Goal: Task Accomplishment & Management: Complete application form

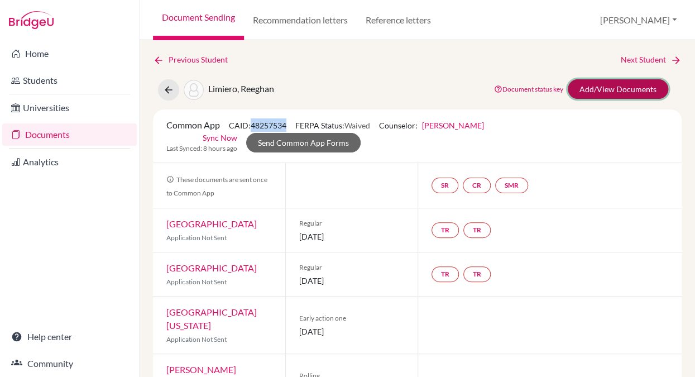
click at [586, 88] on link "Add/View Documents" at bounding box center [618, 89] width 100 height 20
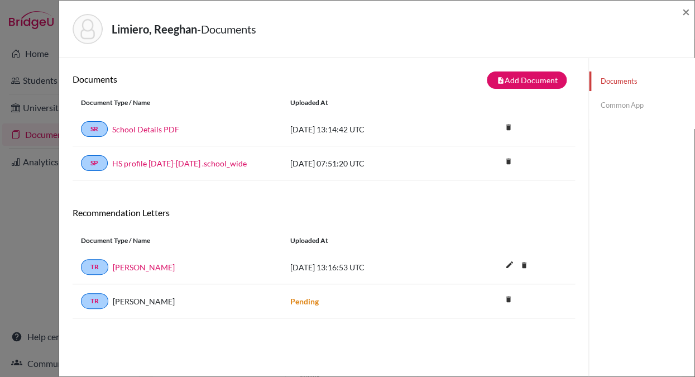
click at [620, 105] on link "Common App" at bounding box center [641, 105] width 105 height 20
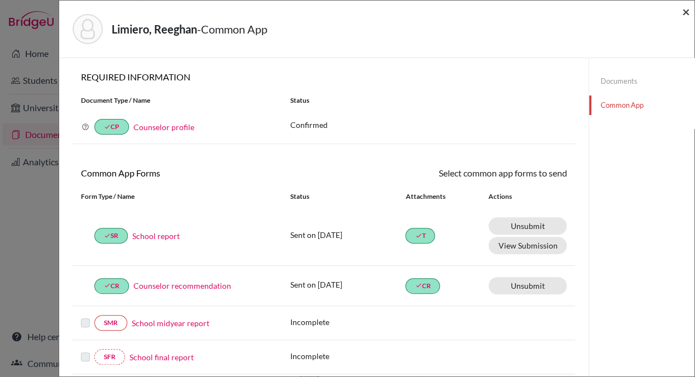
click at [685, 11] on span "×" at bounding box center [686, 11] width 8 height 16
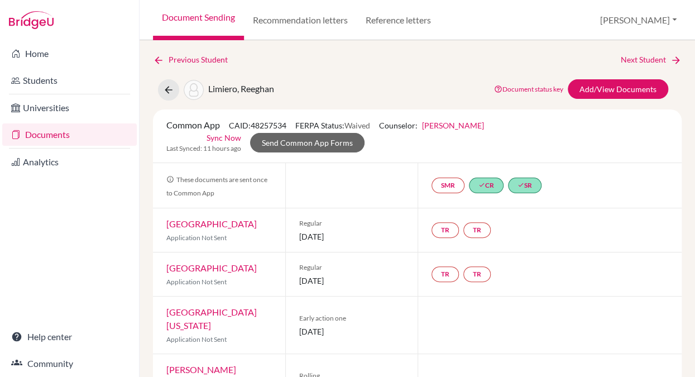
scroll to position [65, 0]
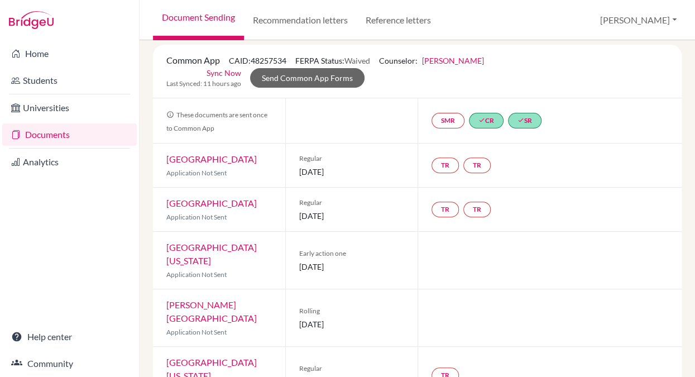
click at [72, 133] on link "Documents" at bounding box center [69, 134] width 135 height 22
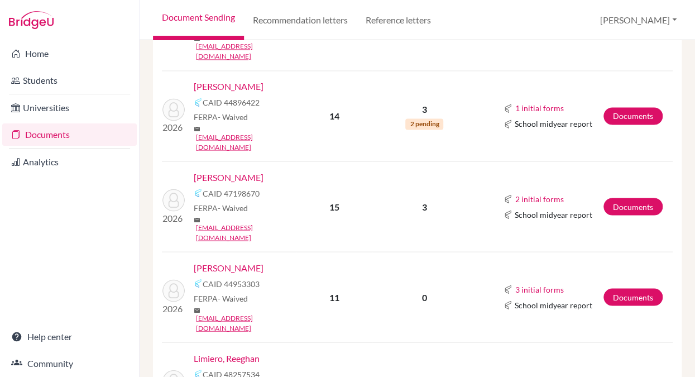
scroll to position [595, 0]
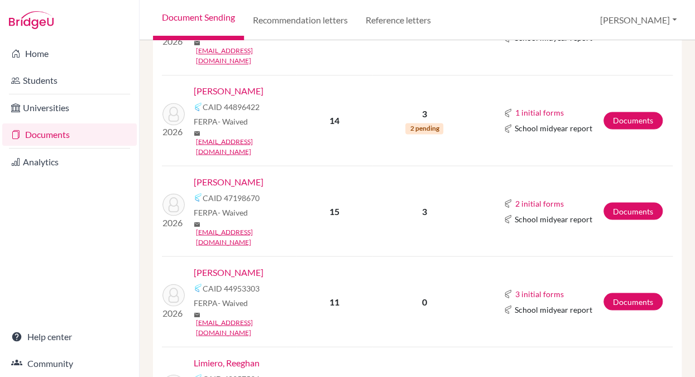
click at [212, 356] on link "Limiero, Reeghan" at bounding box center [227, 362] width 66 height 13
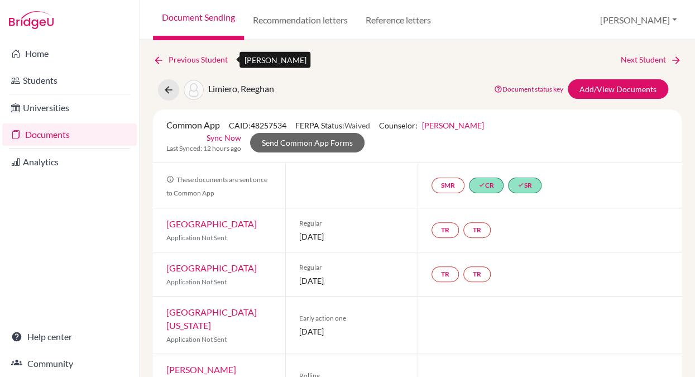
click at [167, 59] on link "Previous Student" at bounding box center [195, 60] width 84 height 12
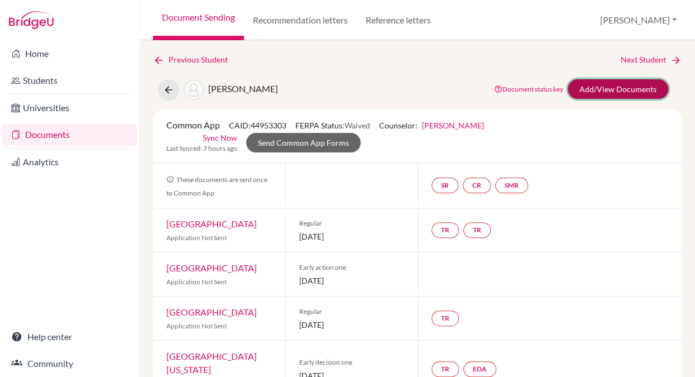
click at [601, 89] on link "Add/View Documents" at bounding box center [618, 89] width 100 height 20
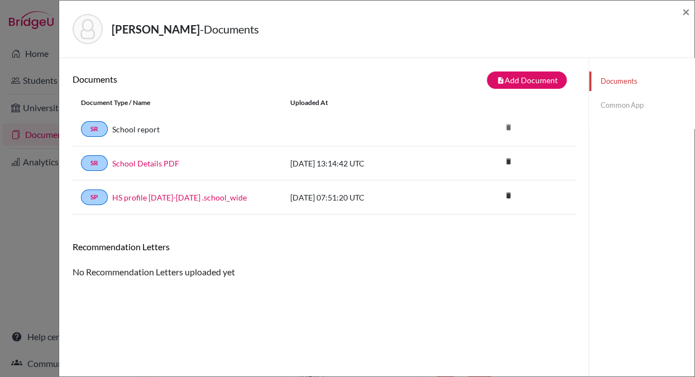
click at [612, 104] on link "Common App" at bounding box center [641, 105] width 105 height 20
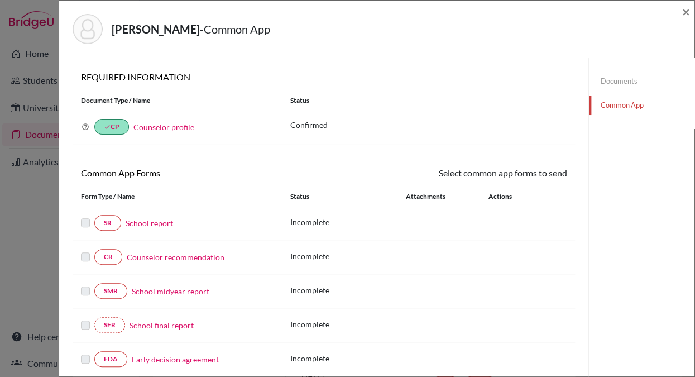
click at [148, 223] on link "School report" at bounding box center [149, 223] width 47 height 12
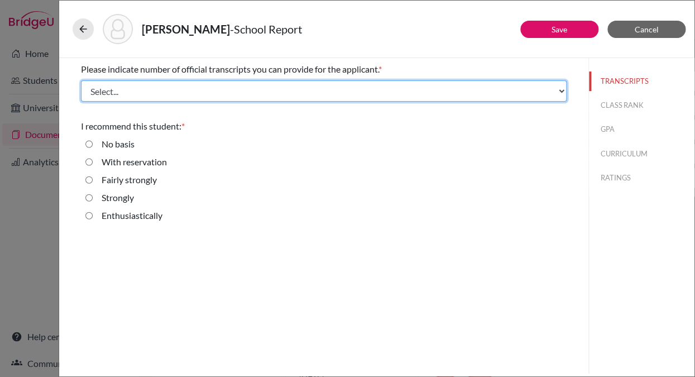
select select "1"
click option "1" at bounding box center [0, 0] width 0 height 0
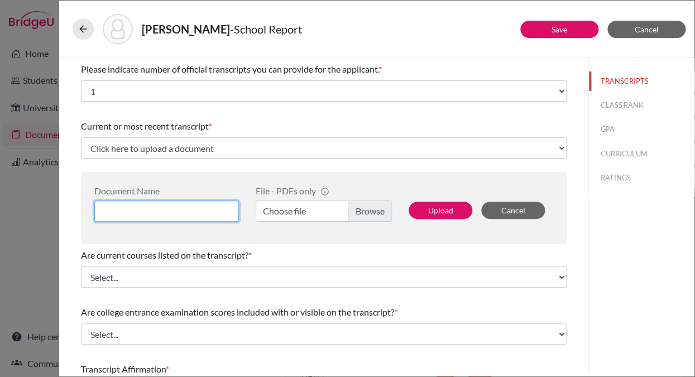
click at [121, 214] on input at bounding box center [166, 210] width 145 height 21
type input "Transcript"
click at [361, 213] on label "Choose file" at bounding box center [324, 210] width 136 height 21
click at [361, 213] on input "Choose file" at bounding box center [324, 210] width 136 height 21
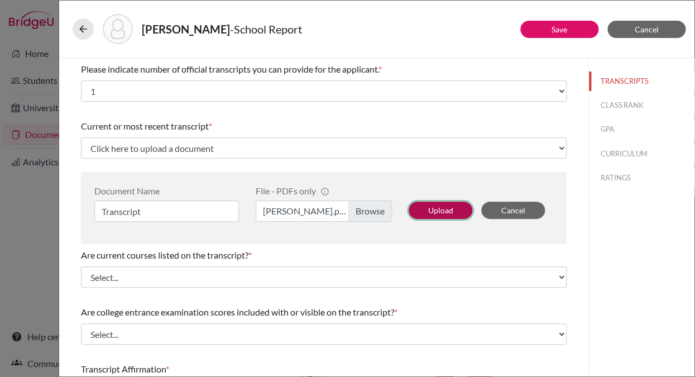
click at [449, 212] on button "Upload" at bounding box center [441, 209] width 64 height 17
select select "688523"
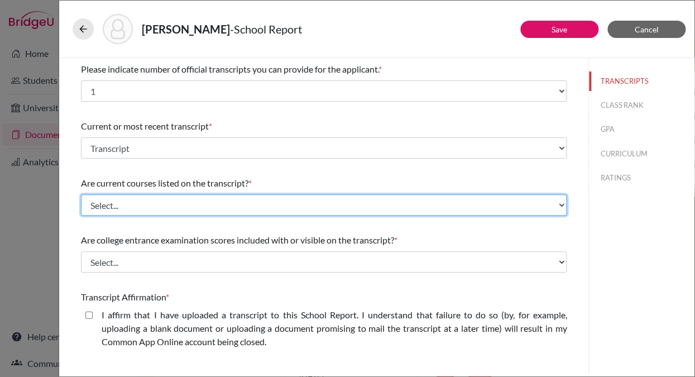
select select "0"
click option "Yes" at bounding box center [0, 0] width 0 height 0
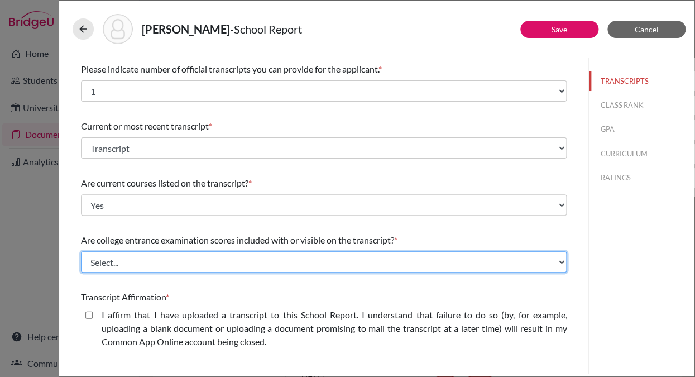
select select "1"
click option "No" at bounding box center [0, 0] width 0 height 0
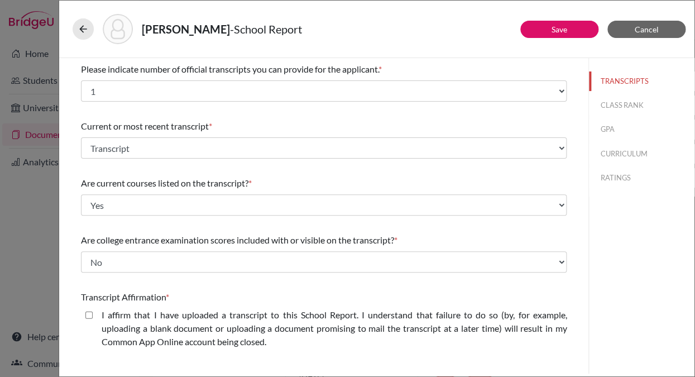
click at [89, 316] on closed\ "I affirm that I have uploaded a transcript to this School Report. I understand …" at bounding box center [88, 314] width 7 height 13
checkbox closed\ "true"
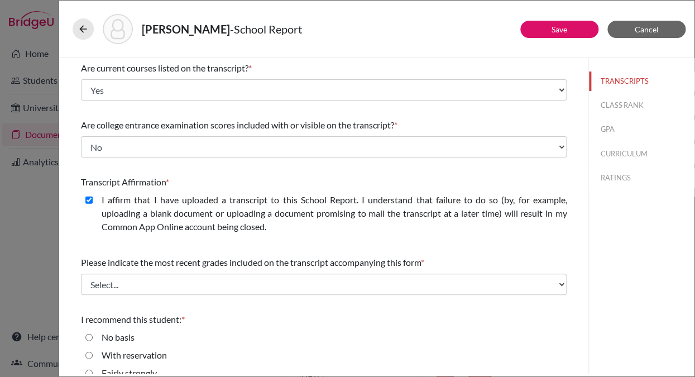
scroll to position [166, 0]
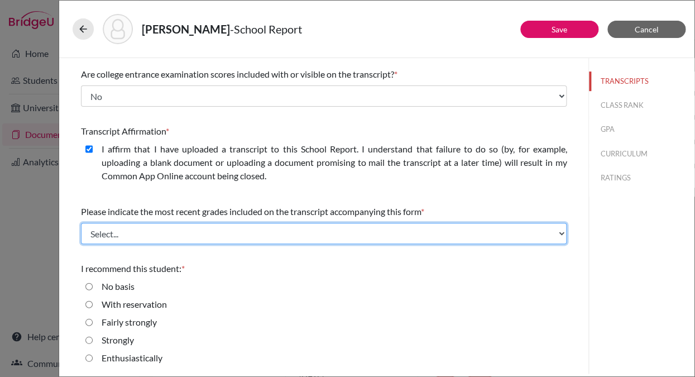
select select "0"
click grades "Final junior year grades" at bounding box center [0, 0] width 0 height 0
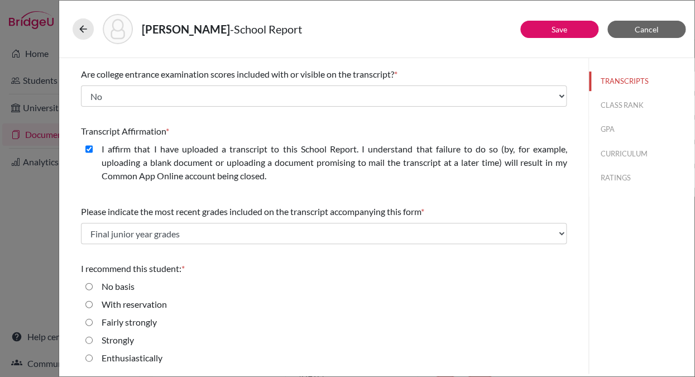
click at [89, 358] on input "Enthusiastically" at bounding box center [88, 357] width 7 height 13
radio input "true"
click at [612, 105] on button "CLASS RANK" at bounding box center [641, 105] width 105 height 20
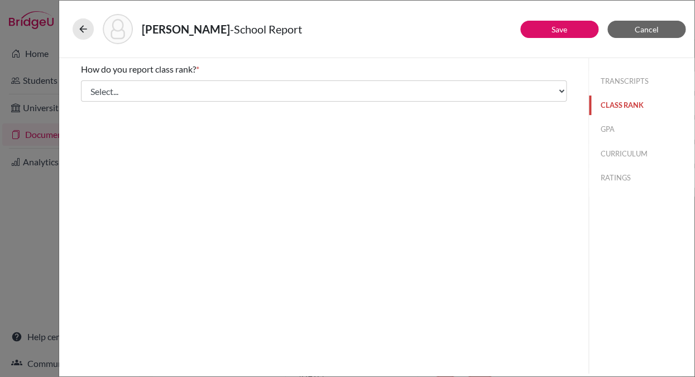
scroll to position [0, 0]
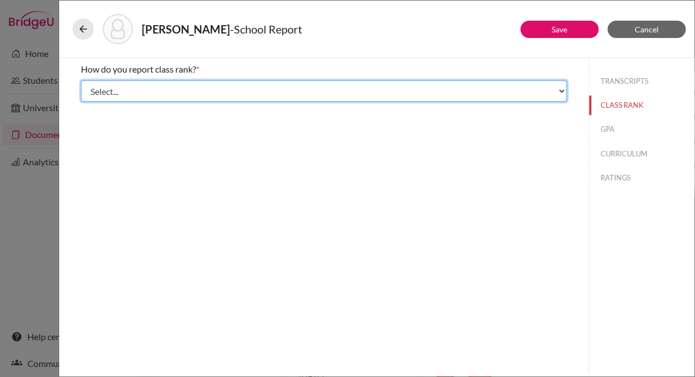
select select "3"
click option "Quintile" at bounding box center [0, 0] width 0 height 0
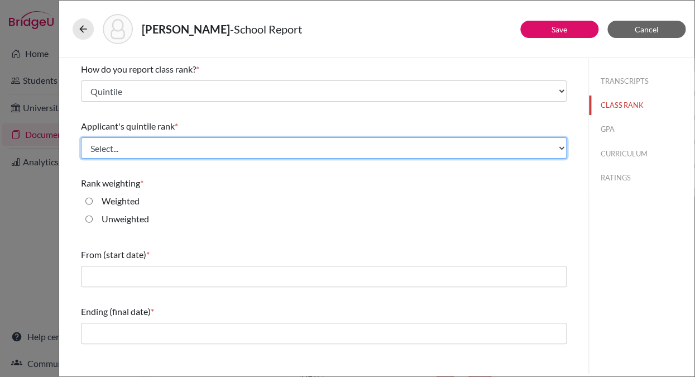
select select "1"
click 20\% "Top 20%" at bounding box center [0, 0] width 0 height 0
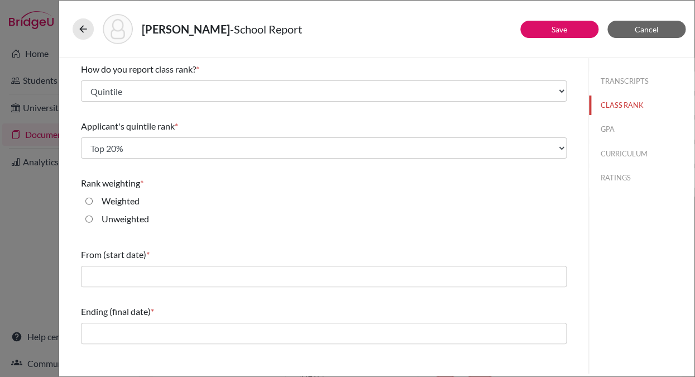
click at [88, 219] on input "Unweighted" at bounding box center [88, 218] width 7 height 13
radio input "true"
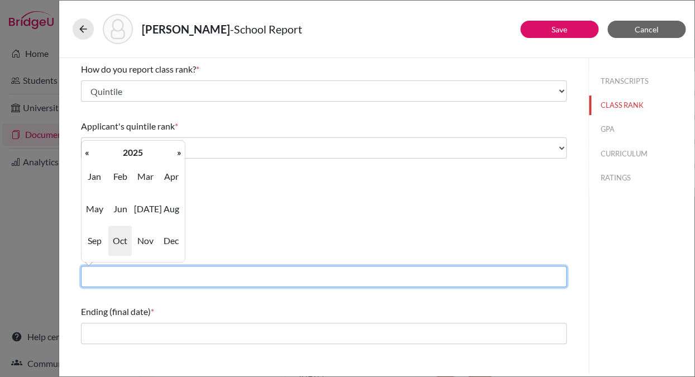
click at [100, 275] on input "text" at bounding box center [324, 276] width 486 height 21
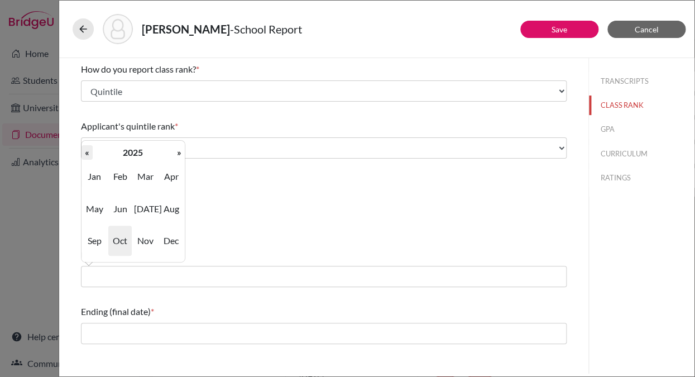
click at [87, 155] on th "«" at bounding box center [86, 152] width 11 height 15
click at [170, 209] on span "Aug" at bounding box center [171, 209] width 23 height 30
type input "08/2022"
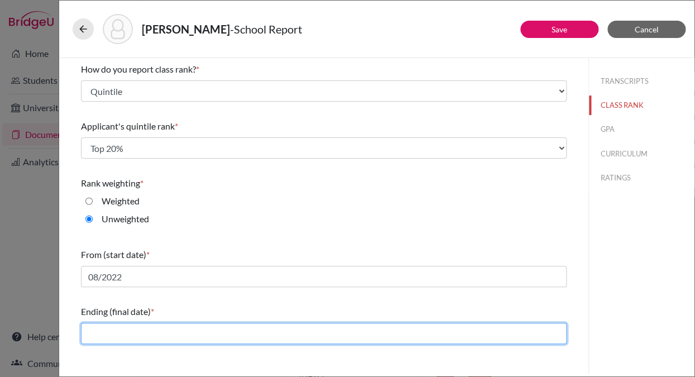
click at [113, 332] on input "text" at bounding box center [324, 333] width 486 height 21
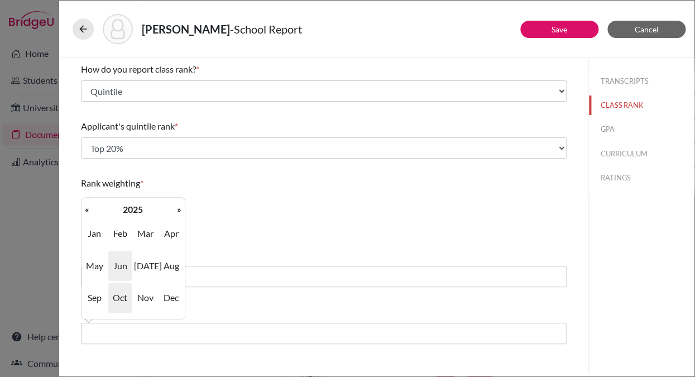
click at [117, 257] on span "Jun" at bounding box center [119, 266] width 23 height 30
type input "06/2025"
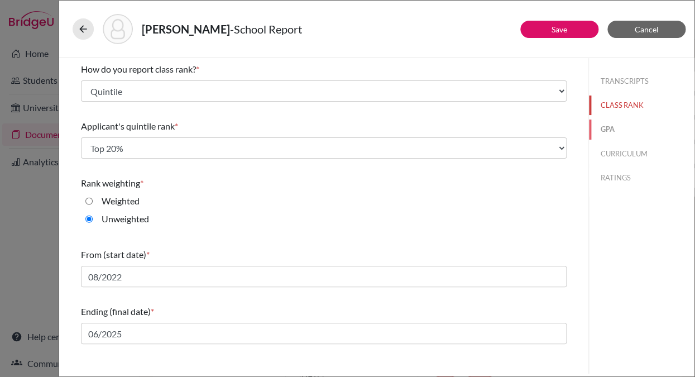
click at [607, 127] on button "GPA" at bounding box center [641, 129] width 105 height 20
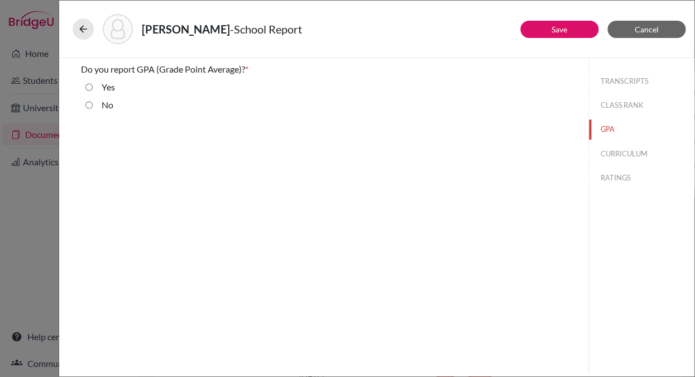
click at [90, 87] on input "Yes" at bounding box center [88, 86] width 7 height 13
radio input "true"
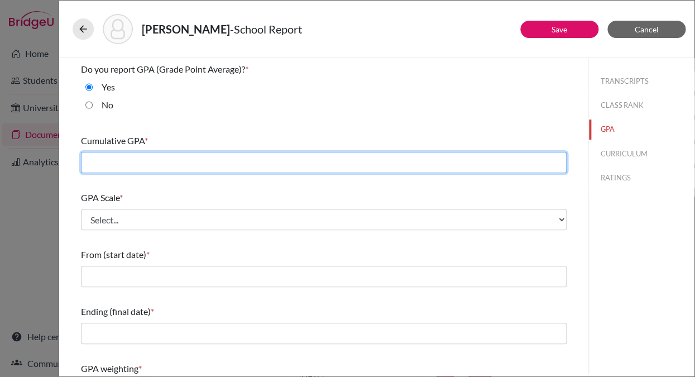
click at [107, 166] on input "text" at bounding box center [324, 162] width 486 height 21
type input "3.8"
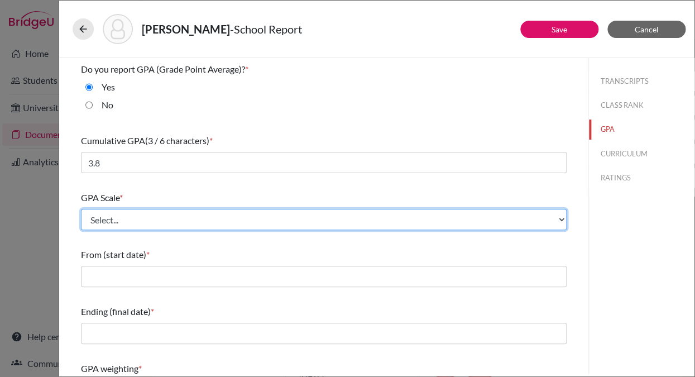
click at [81, 209] on select "Select... 4 5 6 7 8 9 10 11 12 13 14 15 16 17 18 19 20 100" at bounding box center [324, 219] width 486 height 21
select select "4"
click option "4" at bounding box center [0, 0] width 0 height 0
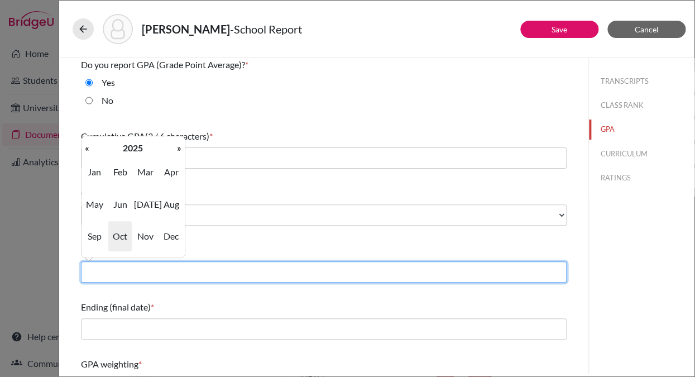
click at [94, 265] on input "text" at bounding box center [324, 271] width 486 height 21
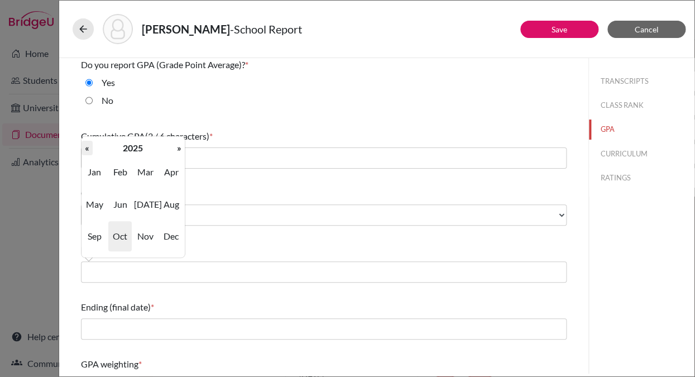
click at [89, 147] on th "«" at bounding box center [86, 148] width 11 height 15
click at [170, 204] on span "Aug" at bounding box center [171, 204] width 23 height 30
type input "08/2022"
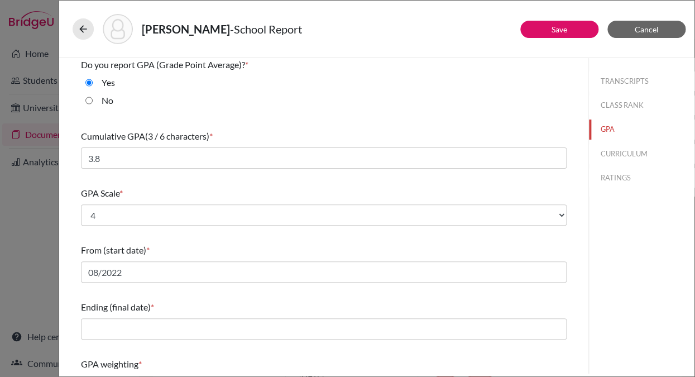
scroll to position [10, 0]
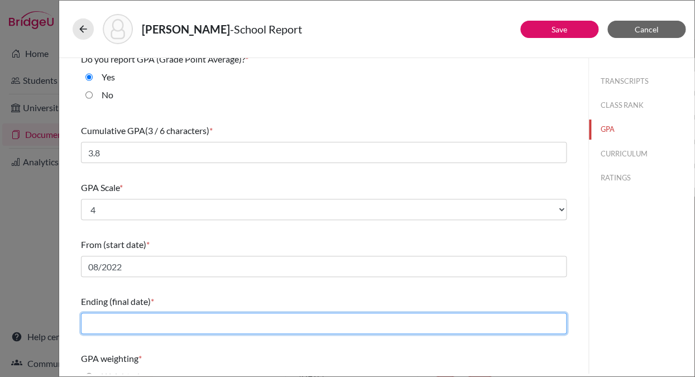
click at [111, 318] on input "text" at bounding box center [324, 323] width 486 height 21
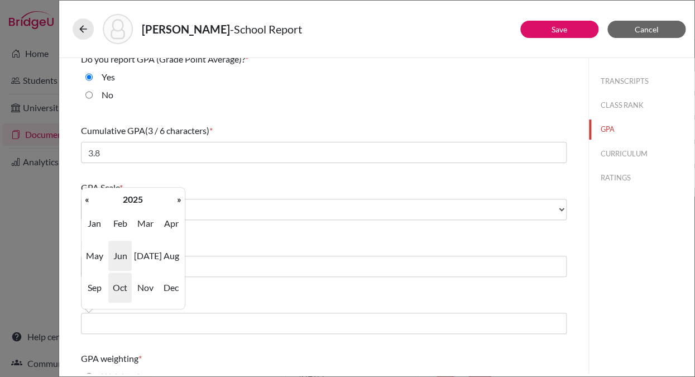
click at [117, 253] on span "Jun" at bounding box center [119, 256] width 23 height 30
type input "06/2025"
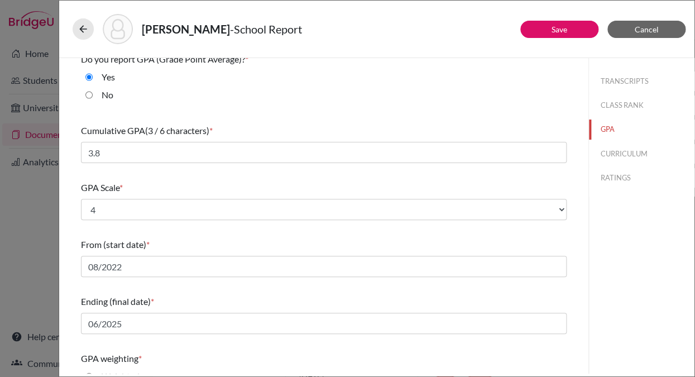
scroll to position [160, 0]
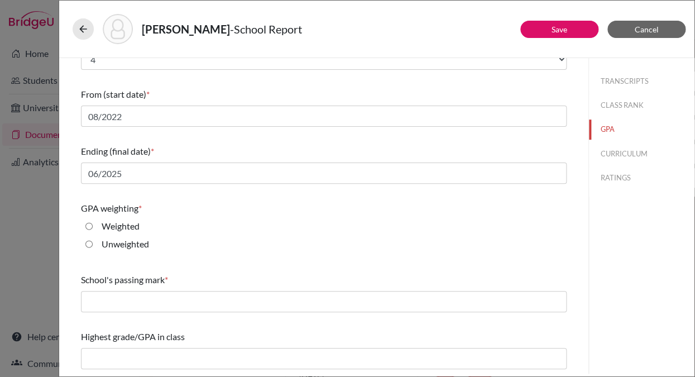
click at [88, 244] on input "Unweighted" at bounding box center [88, 243] width 7 height 13
radio input "true"
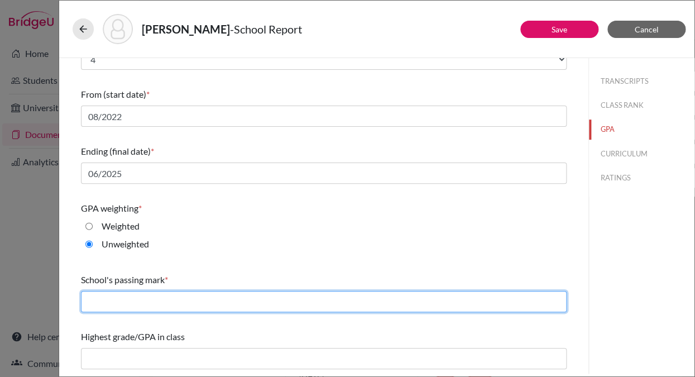
click at [97, 303] on input "text" at bounding box center [324, 301] width 486 height 21
type input "D"
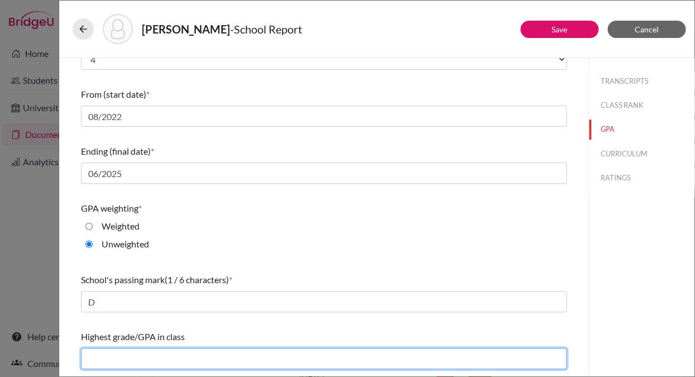
click at [113, 360] on input "text" at bounding box center [324, 358] width 486 height 21
type input "4.0"
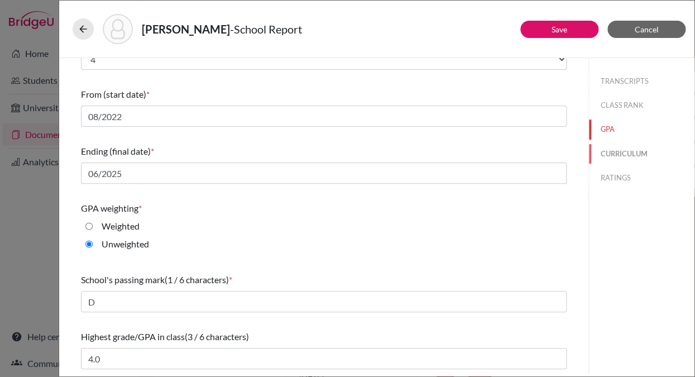
click at [611, 155] on button "CURRICULUM" at bounding box center [641, 154] width 105 height 20
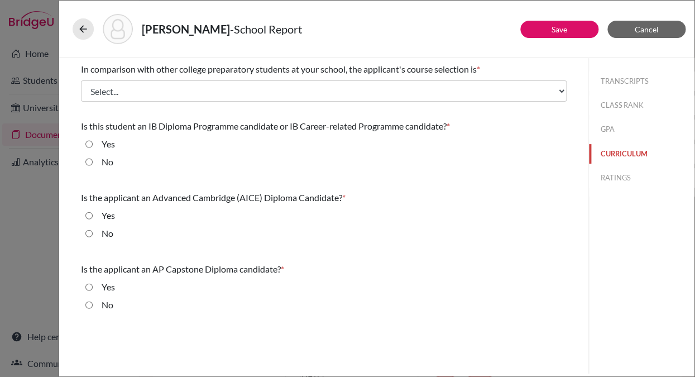
scroll to position [0, 0]
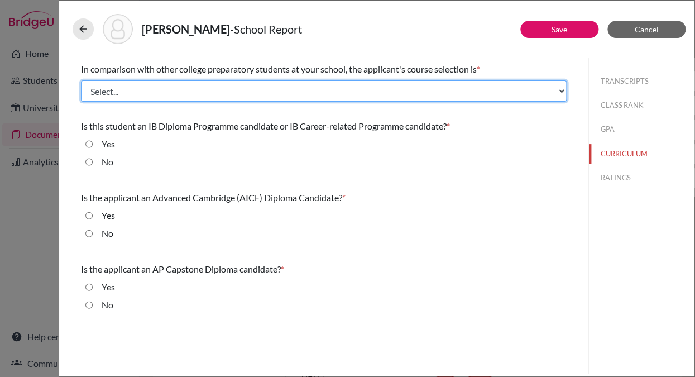
select select "4"
click demanding "Most demanding" at bounding box center [0, 0] width 0 height 0
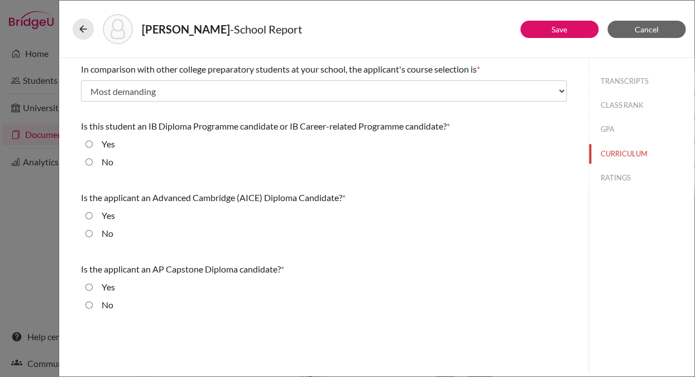
click at [89, 163] on input "No" at bounding box center [88, 161] width 7 height 13
radio input "true"
click at [89, 231] on input "No" at bounding box center [88, 233] width 7 height 13
radio input "true"
click at [89, 306] on input "No" at bounding box center [88, 304] width 7 height 13
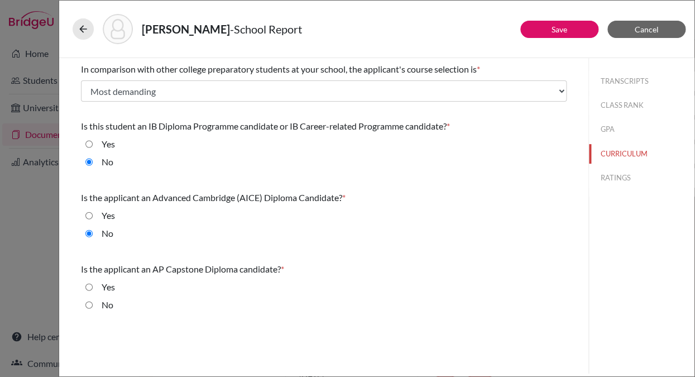
radio input "true"
click at [609, 179] on button "RATINGS" at bounding box center [641, 178] width 105 height 20
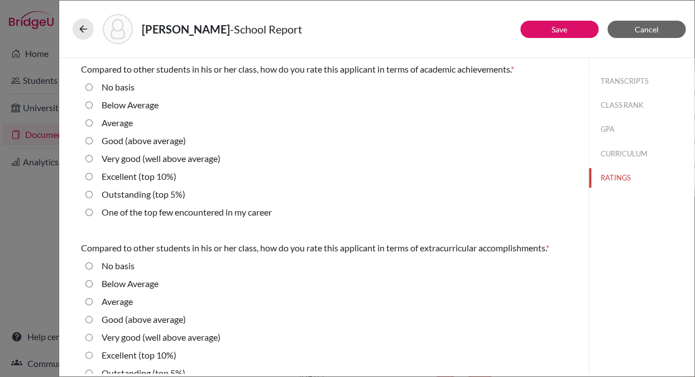
click at [90, 195] on 5\%\) "Outstanding (top 5%)" at bounding box center [88, 194] width 7 height 13
radio 5\%\) "true"
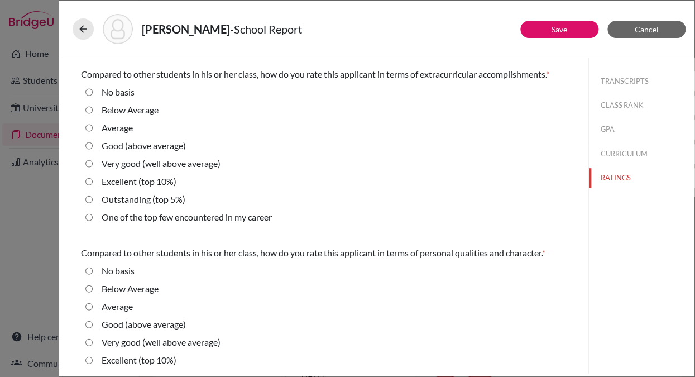
scroll to position [188, 0]
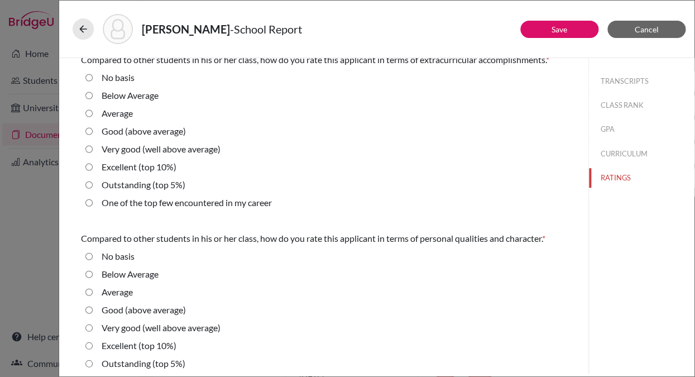
click at [88, 166] on 10\%\) "Excellent (top 10%)" at bounding box center [88, 166] width 7 height 13
radio 10\%\) "true"
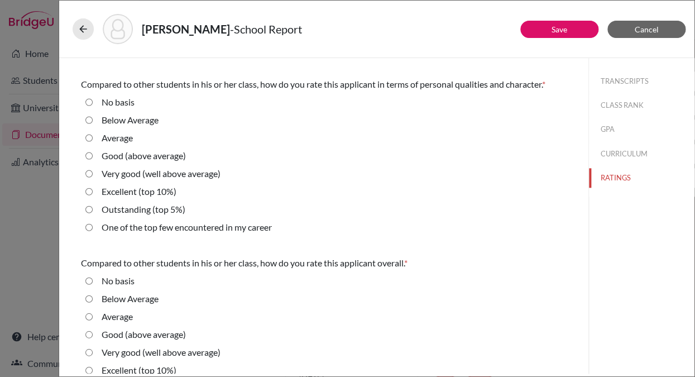
scroll to position [346, 0]
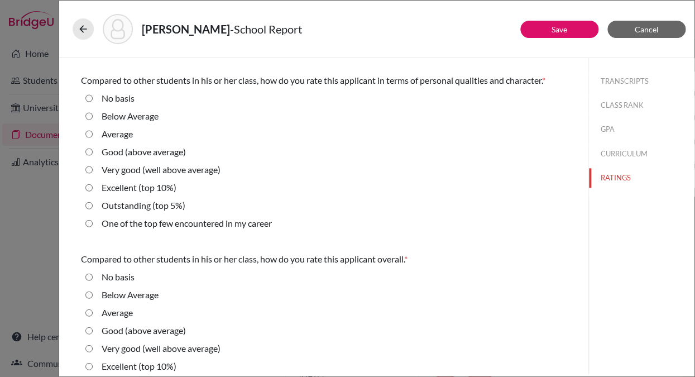
click at [89, 208] on 5\%\) "Outstanding (top 5%)" at bounding box center [88, 205] width 7 height 13
radio 5\%\) "true"
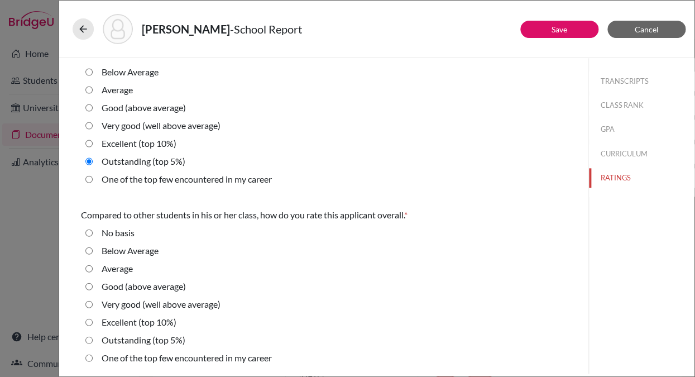
click at [89, 338] on 5\%\) "Outstanding (top 5%)" at bounding box center [88, 339] width 7 height 13
radio 5\%\) "true"
click at [565, 28] on link "Save" at bounding box center [559, 29] width 16 height 9
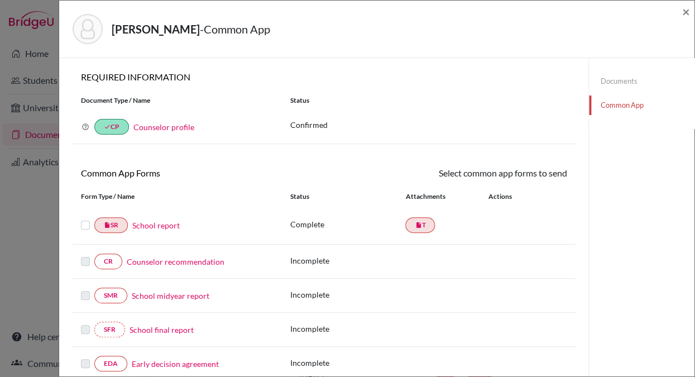
click at [83, 218] on label at bounding box center [85, 218] width 9 height 0
click at [0, 0] on input "checkbox" at bounding box center [0, 0] width 0 height 0
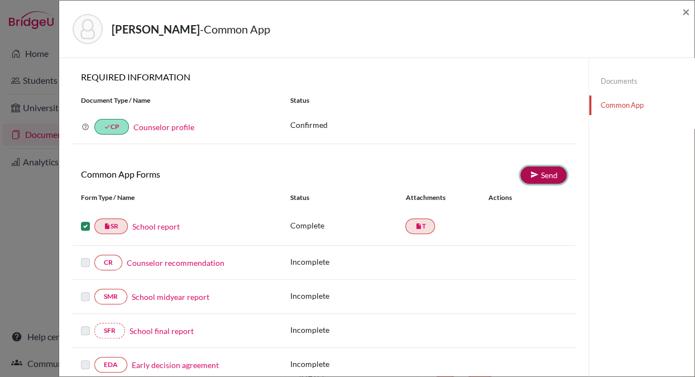
click at [543, 174] on link "Send" at bounding box center [543, 174] width 46 height 17
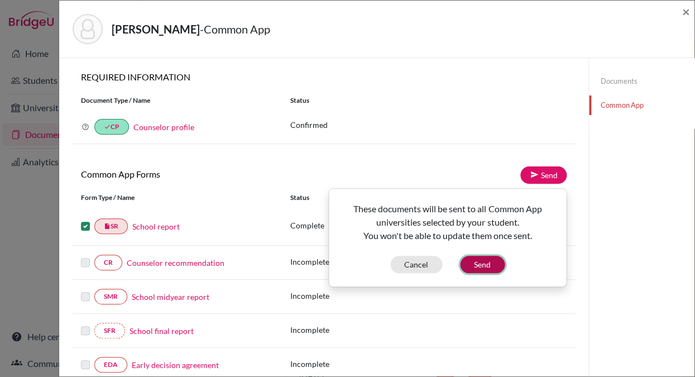
click at [481, 262] on button "Send" at bounding box center [482, 264] width 45 height 17
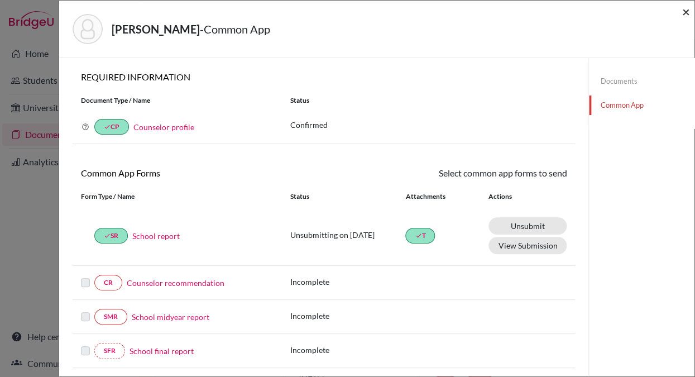
click at [688, 13] on span "×" at bounding box center [686, 11] width 8 height 16
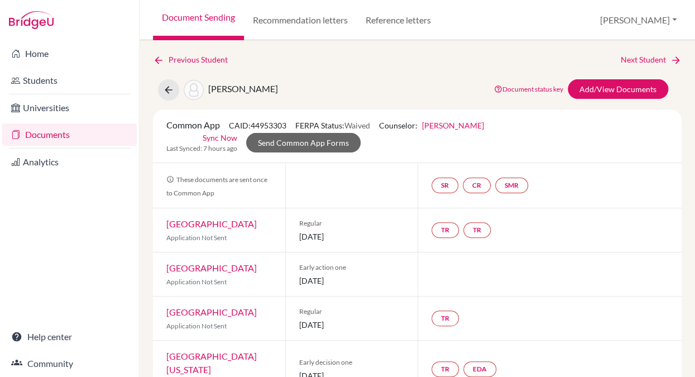
click at [74, 132] on link "Documents" at bounding box center [69, 134] width 135 height 22
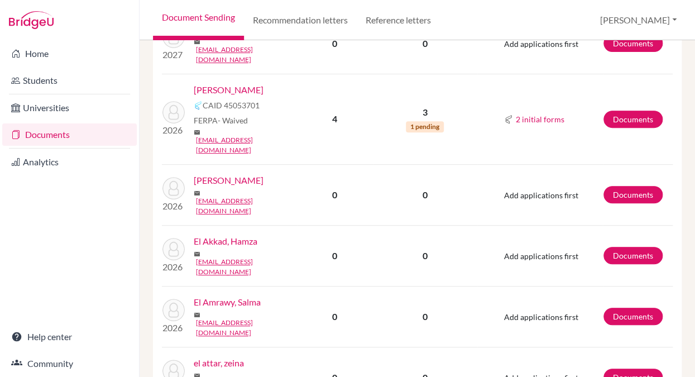
scroll to position [1510, 0]
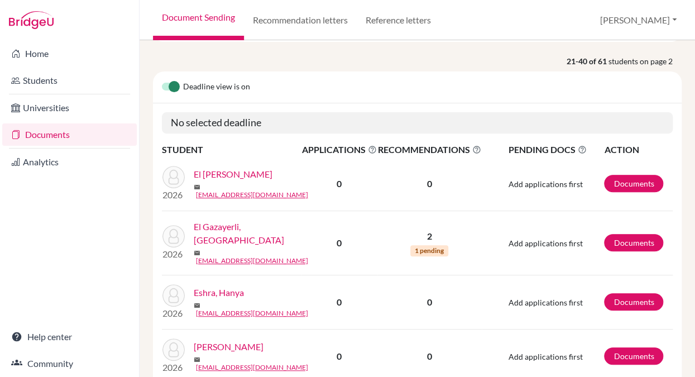
scroll to position [82, 0]
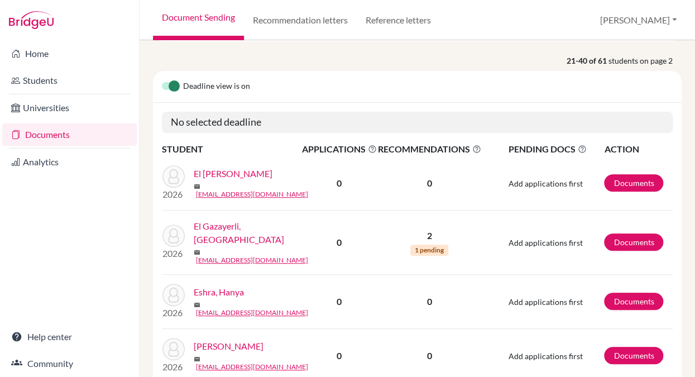
click at [258, 228] on link "El Gazayerli, [GEOGRAPHIC_DATA]" at bounding box center [252, 232] width 116 height 27
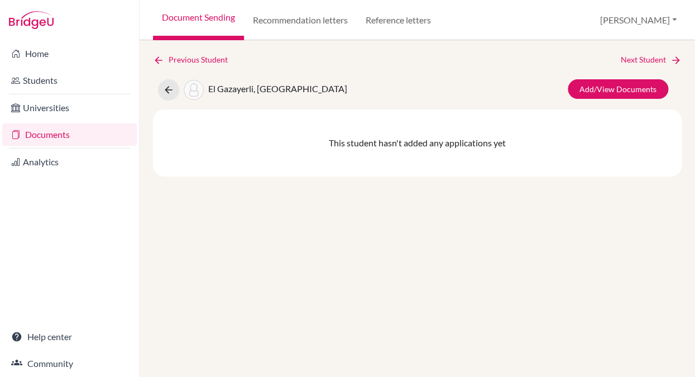
click at [75, 139] on link "Documents" at bounding box center [69, 134] width 135 height 22
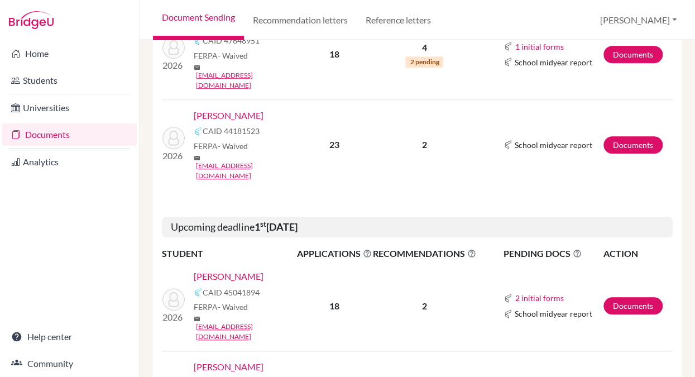
scroll to position [233, 0]
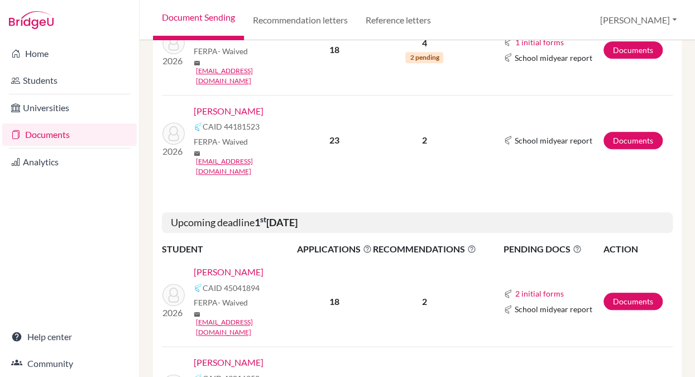
click at [234, 265] on link "[PERSON_NAME]" at bounding box center [229, 271] width 70 height 13
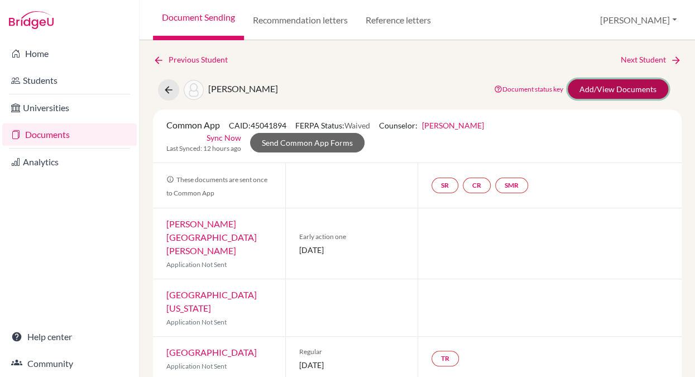
click at [613, 87] on link "Add/View Documents" at bounding box center [618, 89] width 100 height 20
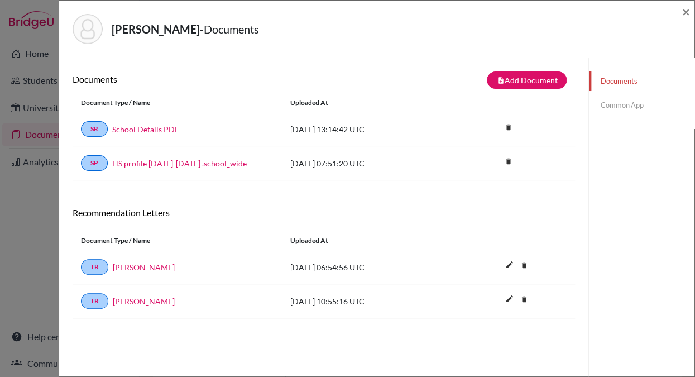
click at [615, 105] on link "Common App" at bounding box center [641, 105] width 105 height 20
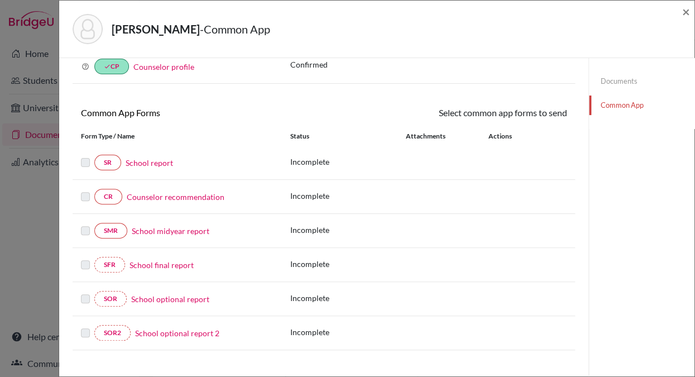
scroll to position [61, 0]
click at [137, 164] on link "School report" at bounding box center [149, 162] width 47 height 12
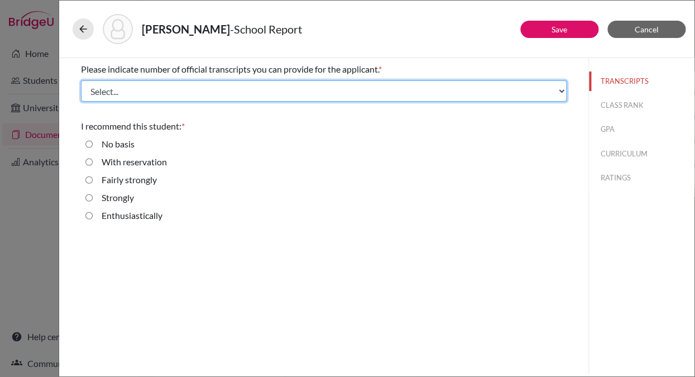
select select "1"
click option "1" at bounding box center [0, 0] width 0 height 0
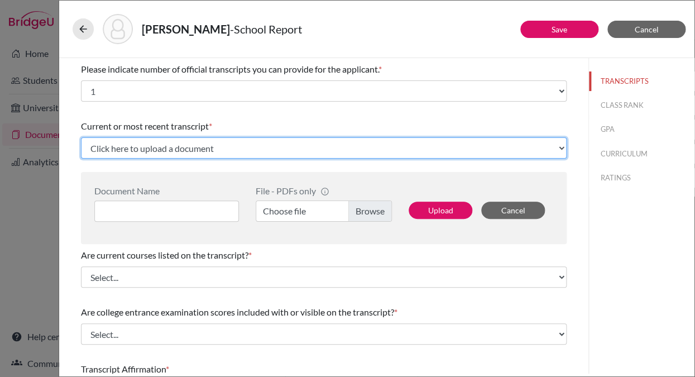
select select "Upload New File"
click option "Upload New File" at bounding box center [0, 0] width 0 height 0
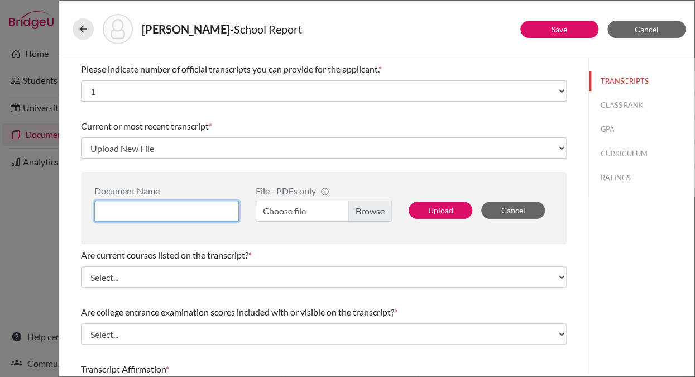
click at [118, 210] on input at bounding box center [166, 210] width 145 height 21
type input "Transcript"
click at [375, 210] on label "Choose file" at bounding box center [324, 210] width 136 height 21
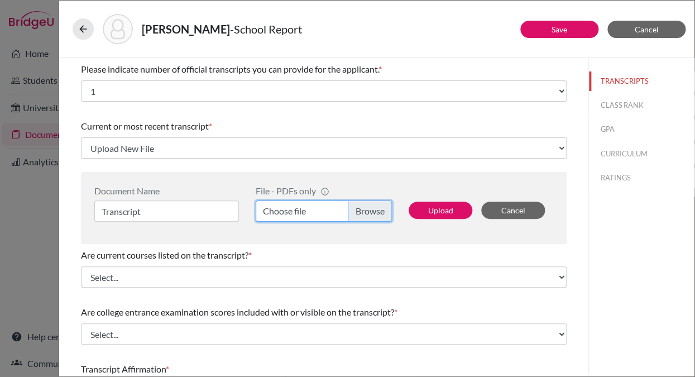
click at [375, 210] on input "Choose file" at bounding box center [324, 210] width 136 height 21
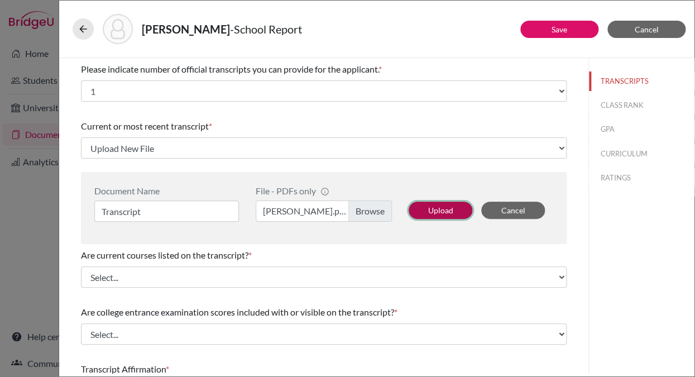
click at [435, 209] on button "Upload" at bounding box center [441, 209] width 64 height 17
select select "688528"
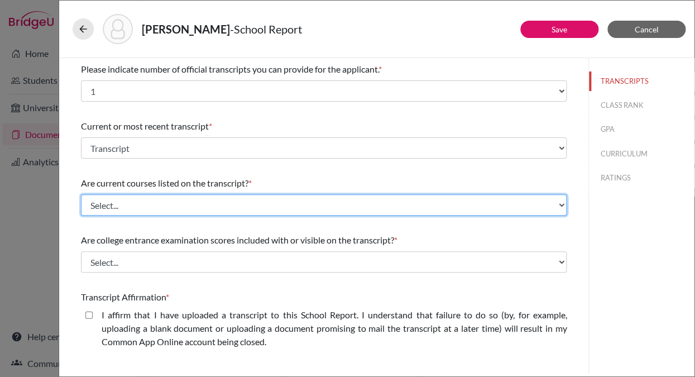
select select "0"
click option "Yes" at bounding box center [0, 0] width 0 height 0
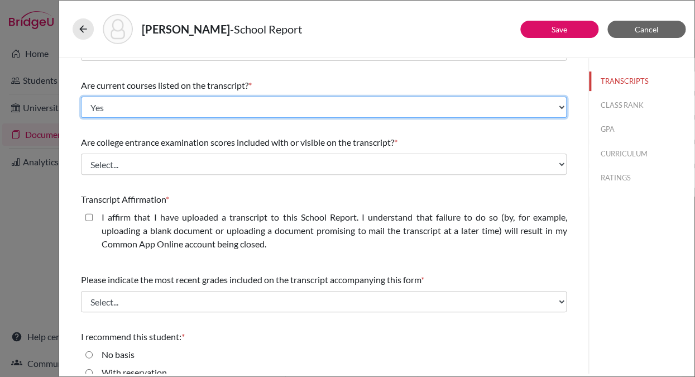
scroll to position [98, 0]
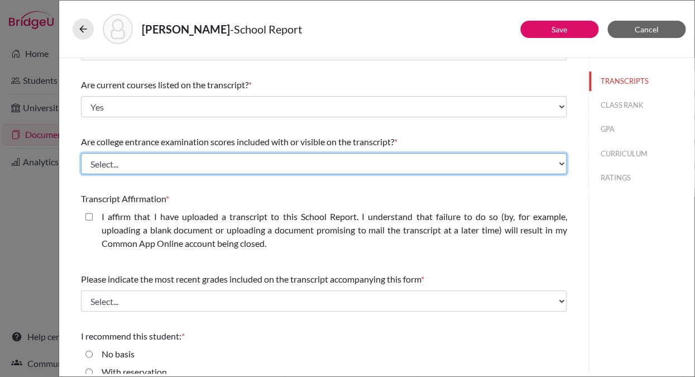
select select "1"
click option "No" at bounding box center [0, 0] width 0 height 0
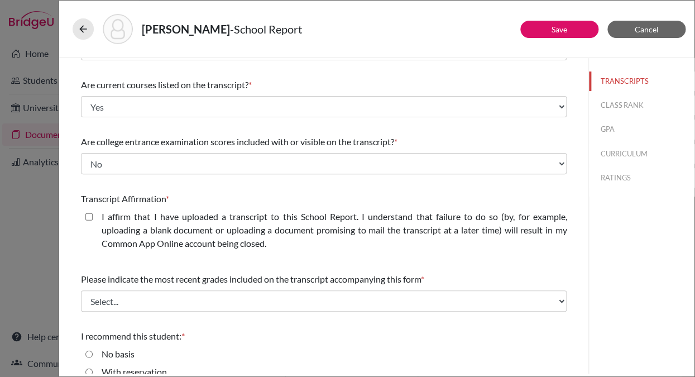
click at [88, 217] on closed\ "I affirm that I have uploaded a transcript to this School Report. I understand …" at bounding box center [88, 216] width 7 height 13
checkbox closed\ "true"
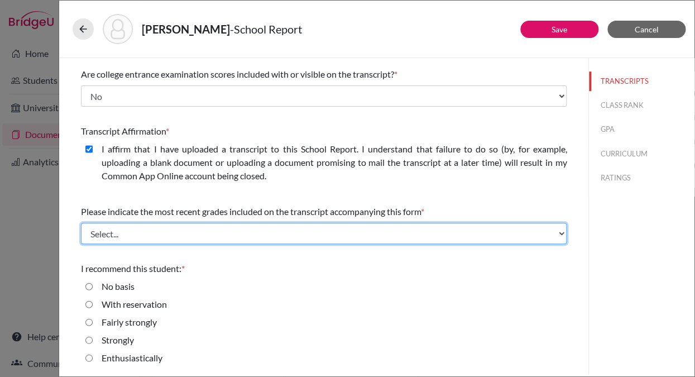
select select "0"
click grades "Final junior year grades" at bounding box center [0, 0] width 0 height 0
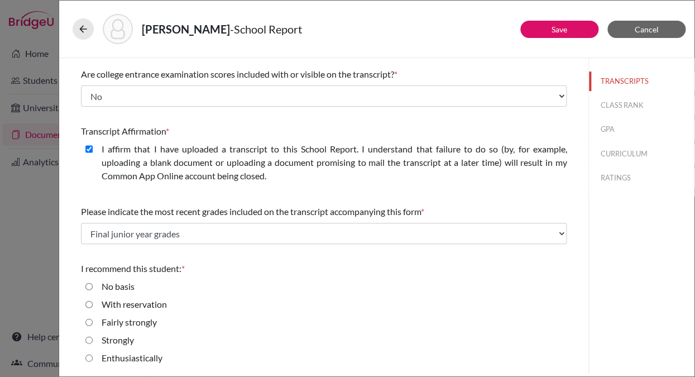
click at [89, 339] on input "Strongly" at bounding box center [88, 339] width 7 height 13
radio input "true"
click at [607, 104] on button "CLASS RANK" at bounding box center [641, 105] width 105 height 20
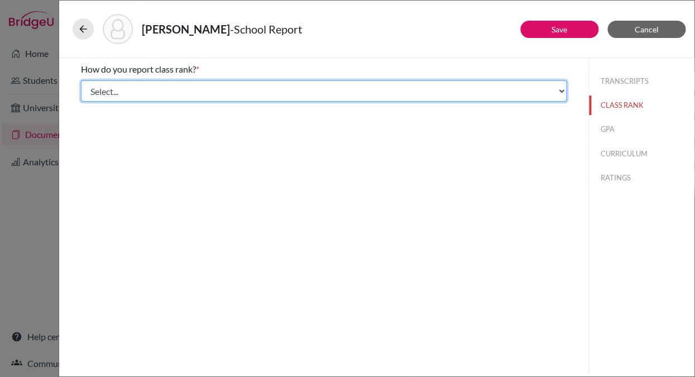
select select "4"
click option "Quartile" at bounding box center [0, 0] width 0 height 0
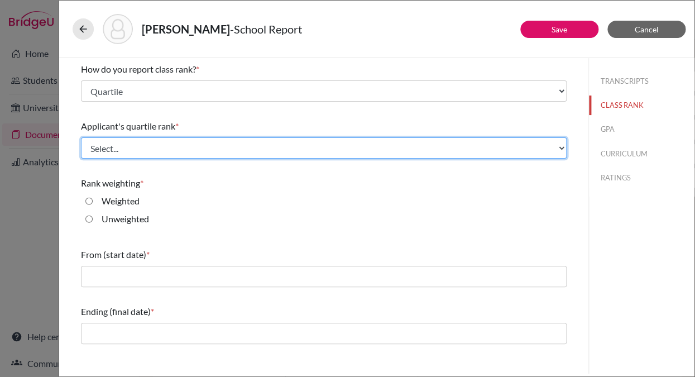
select select "2"
click 50\% "Top 50%" at bounding box center [0, 0] width 0 height 0
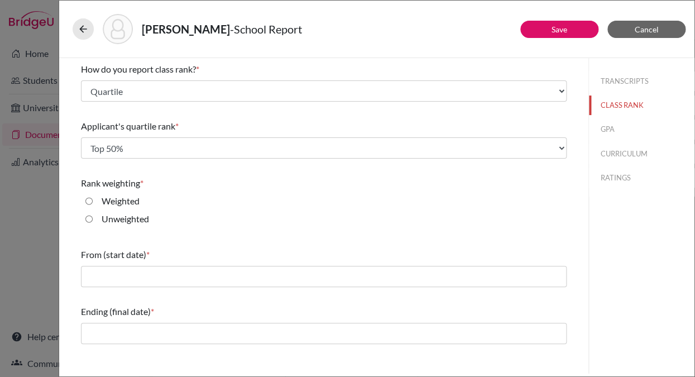
click at [90, 217] on input "Unweighted" at bounding box center [88, 218] width 7 height 13
radio input "true"
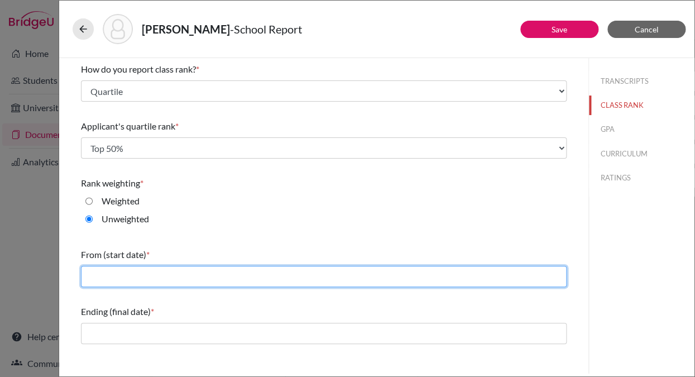
click at [98, 277] on input "text" at bounding box center [324, 276] width 486 height 21
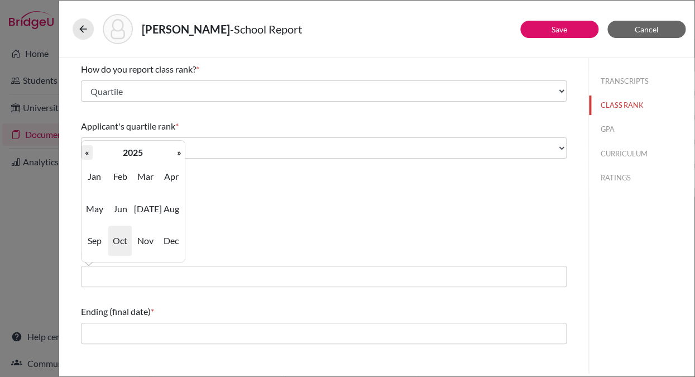
click at [88, 151] on th "«" at bounding box center [86, 152] width 11 height 15
click at [170, 205] on span "Aug" at bounding box center [171, 209] width 23 height 30
type input "08/2022"
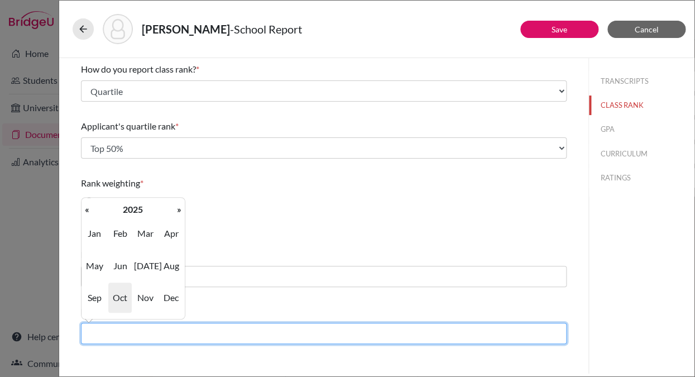
click at [96, 335] on input "text" at bounding box center [324, 333] width 486 height 21
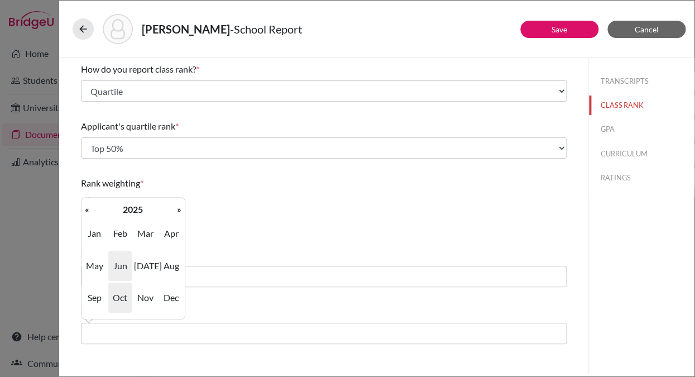
click at [118, 261] on span "Jun" at bounding box center [119, 266] width 23 height 30
type input "06/2025"
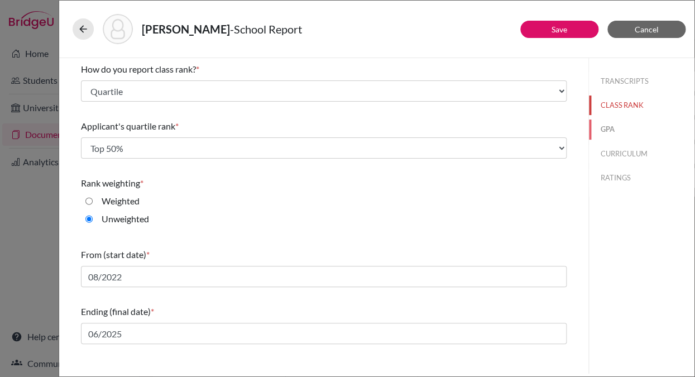
click at [603, 128] on button "GPA" at bounding box center [641, 129] width 105 height 20
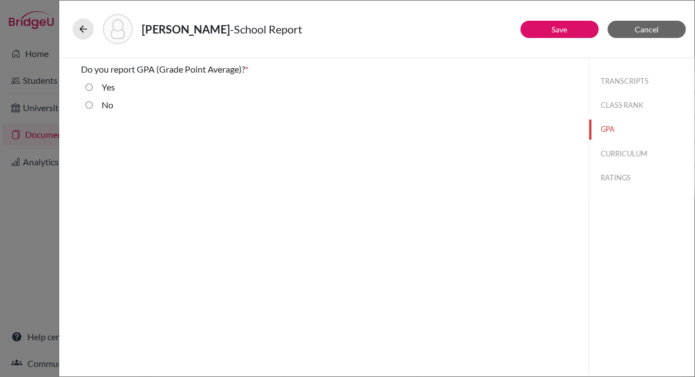
click at [89, 87] on input "Yes" at bounding box center [88, 86] width 7 height 13
radio input "true"
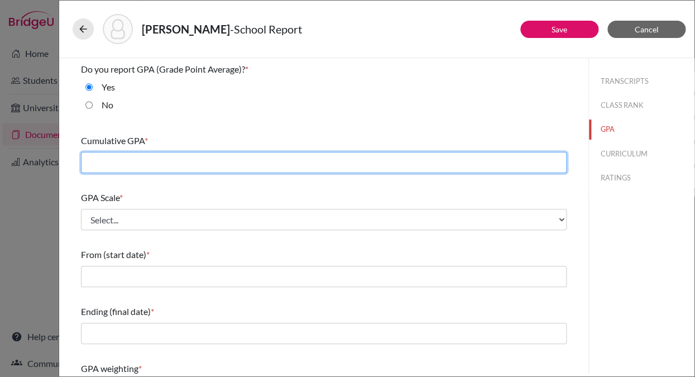
click at [93, 157] on input "text" at bounding box center [324, 162] width 486 height 21
type input "3.4"
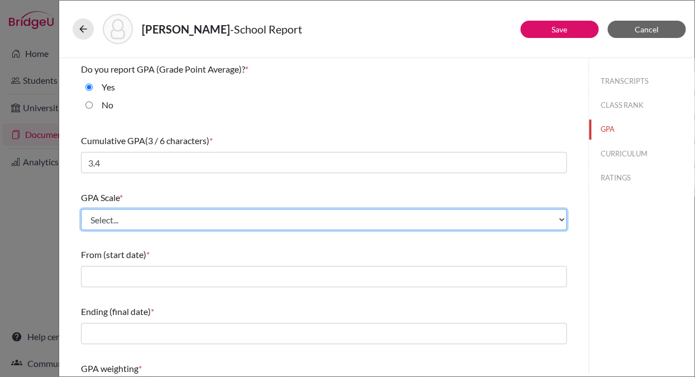
click at [81, 209] on select "Select... 4 5 6 7 8 9 10 11 12 13 14 15 16 17 18 19 20 100" at bounding box center [324, 219] width 486 height 21
select select "4"
click option "4" at bounding box center [0, 0] width 0 height 0
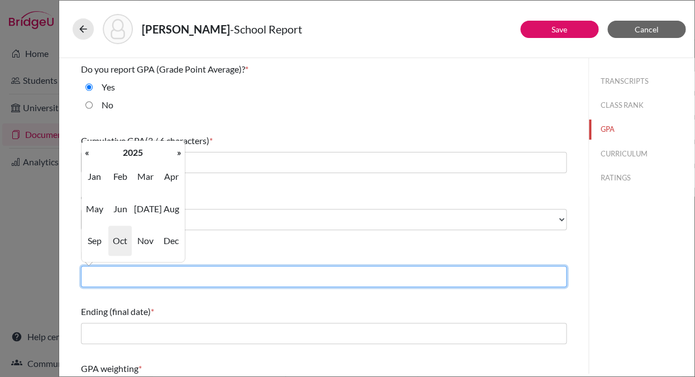
click at [94, 273] on input "text" at bounding box center [324, 276] width 486 height 21
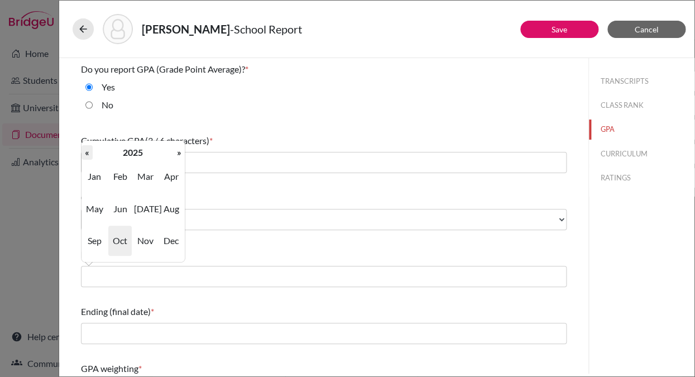
click at [86, 154] on th "«" at bounding box center [86, 152] width 11 height 15
click at [172, 207] on span "Aug" at bounding box center [171, 209] width 23 height 30
type input "08/2022"
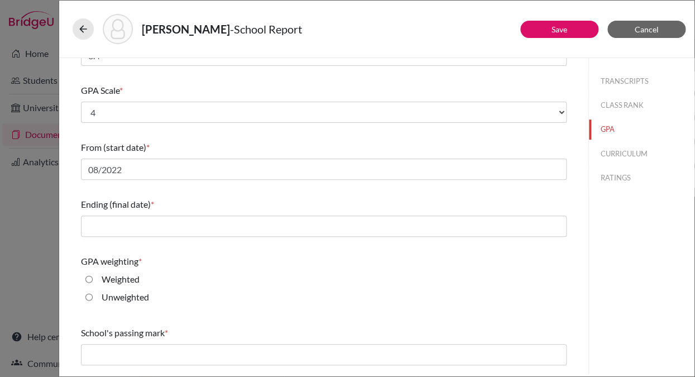
scroll to position [159, 0]
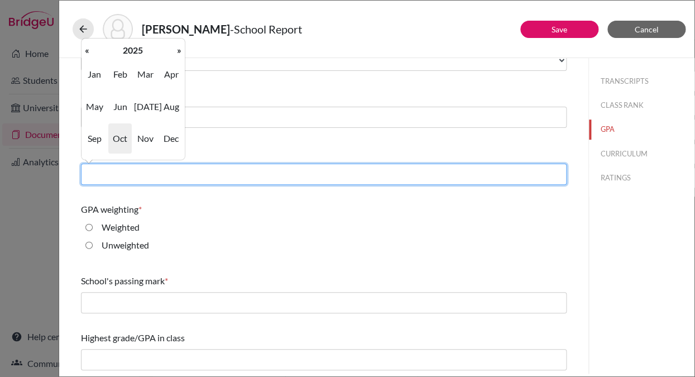
click at [104, 169] on input "text" at bounding box center [324, 174] width 486 height 21
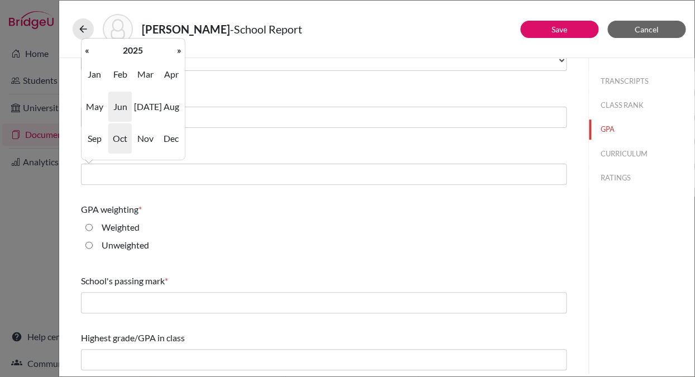
click at [117, 107] on span "Jun" at bounding box center [119, 107] width 23 height 30
type input "06/2025"
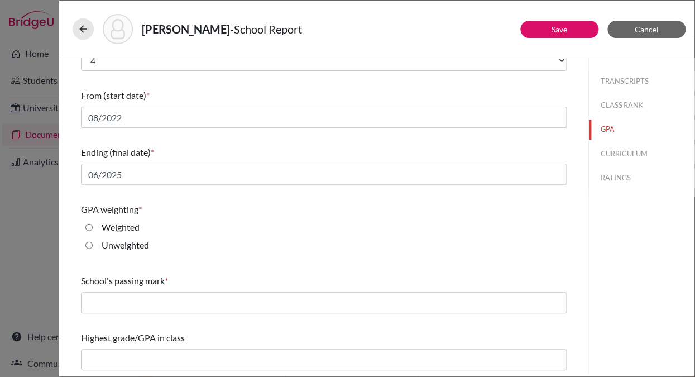
click at [92, 243] on input "Unweighted" at bounding box center [88, 244] width 7 height 13
radio input "true"
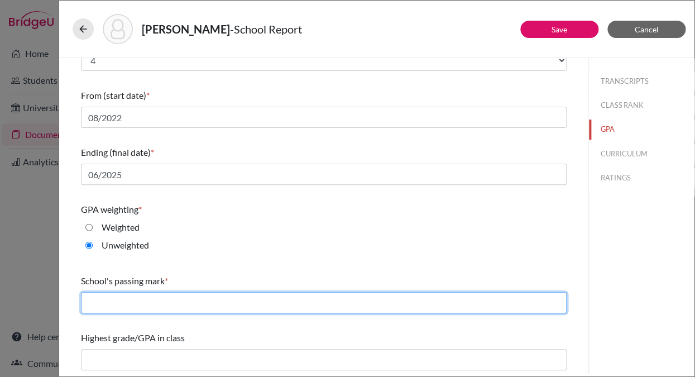
click at [97, 309] on input "text" at bounding box center [324, 302] width 486 height 21
type input "D"
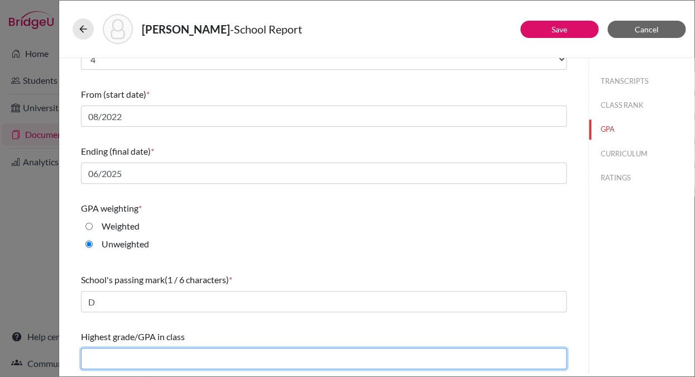
click at [115, 358] on input "text" at bounding box center [324, 358] width 486 height 21
type input "4.0"
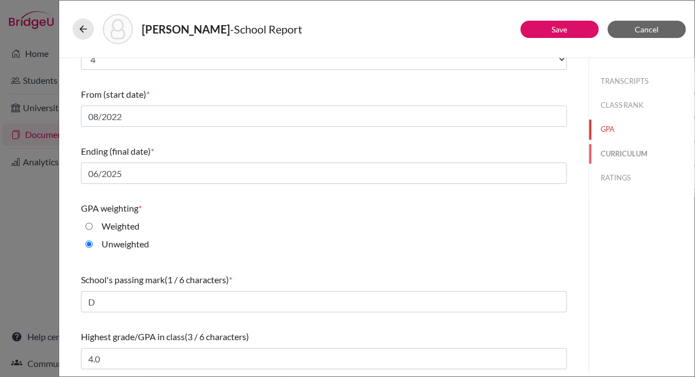
click at [620, 152] on button "CURRICULUM" at bounding box center [641, 154] width 105 height 20
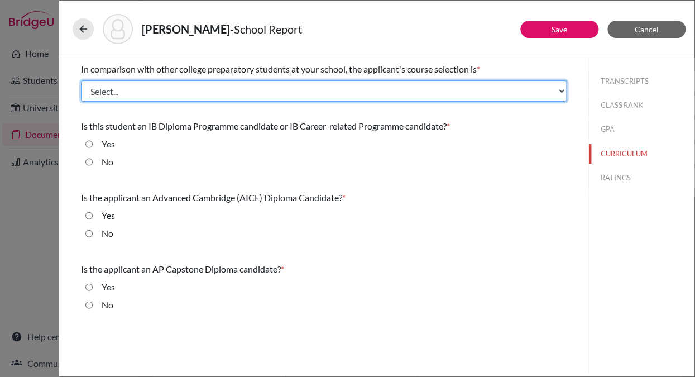
select select "3"
click demanding "Very demanding" at bounding box center [0, 0] width 0 height 0
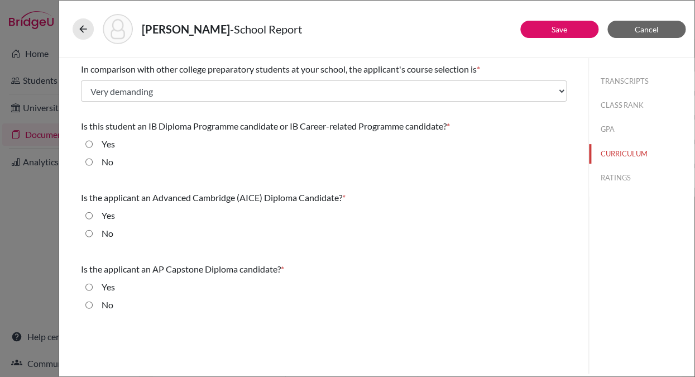
click at [92, 164] on input "No" at bounding box center [88, 161] width 7 height 13
radio input "true"
click at [91, 232] on input "No" at bounding box center [88, 233] width 7 height 13
radio input "true"
click at [90, 305] on input "No" at bounding box center [88, 304] width 7 height 13
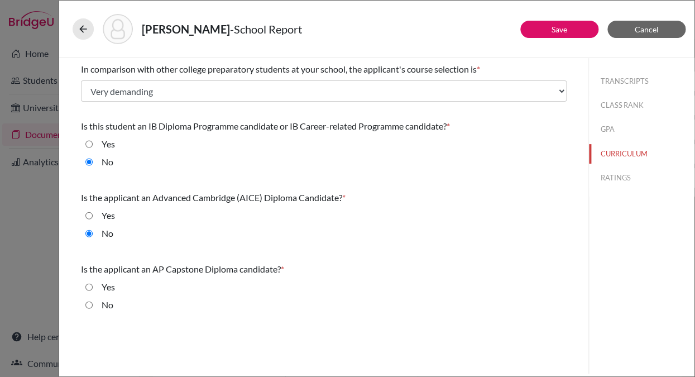
radio input "true"
click at [613, 173] on button "RATINGS" at bounding box center [641, 178] width 105 height 20
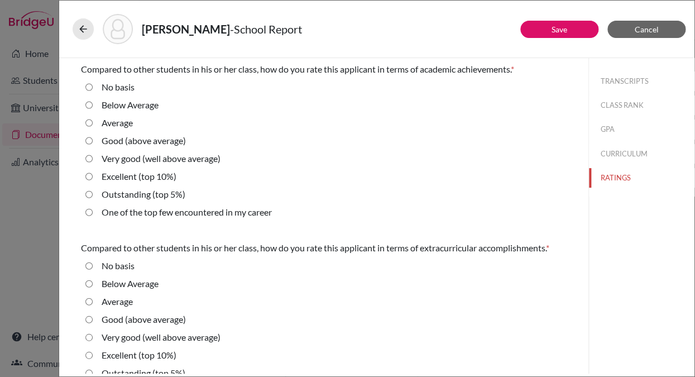
click at [90, 157] on average\) "Very good (well above average)" at bounding box center [88, 158] width 7 height 13
radio average\) "true"
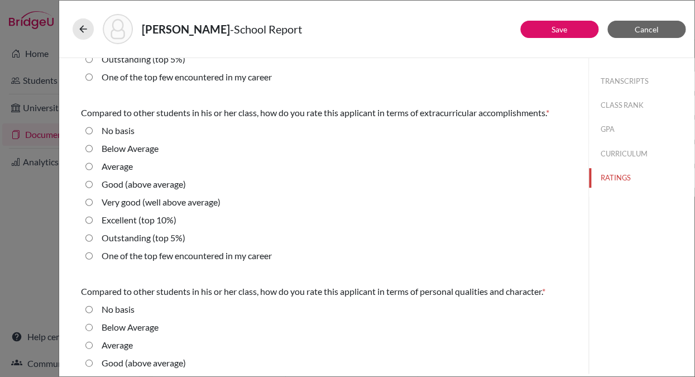
scroll to position [138, 0]
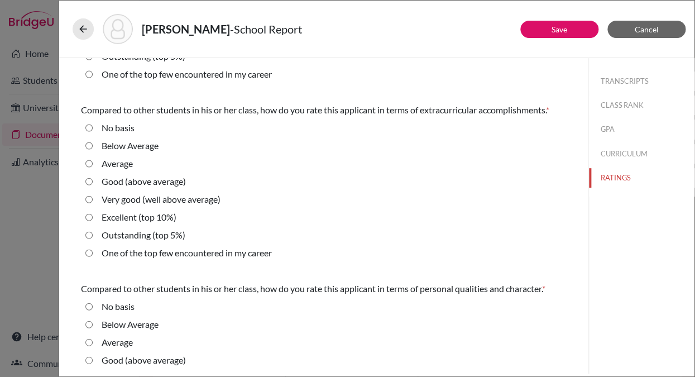
click at [88, 199] on average\) "Very good (well above average)" at bounding box center [88, 199] width 7 height 13
radio average\) "true"
click at [88, 218] on 10\%\) "Excellent (top 10%)" at bounding box center [88, 216] width 7 height 13
radio 10\%\) "true"
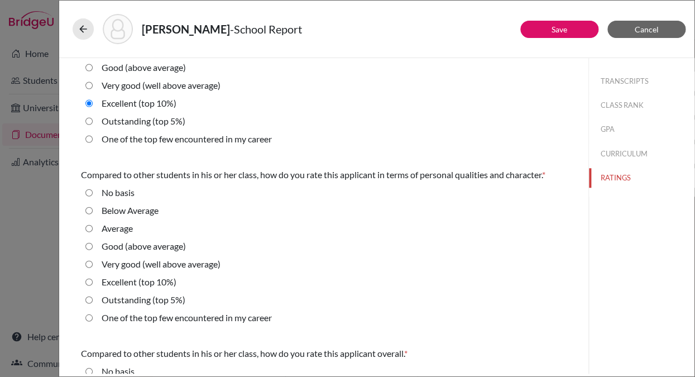
scroll to position [255, 0]
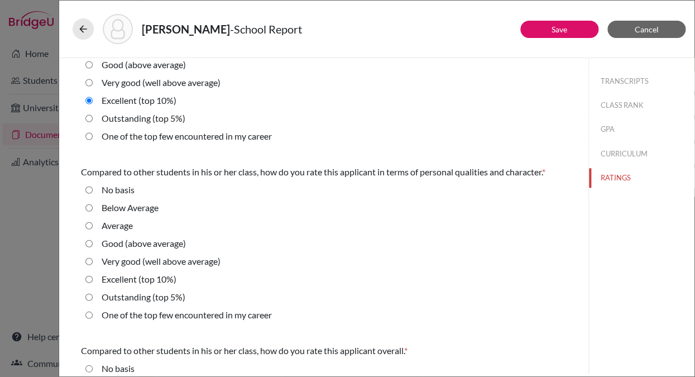
click at [89, 259] on average\) "Very good (well above average)" at bounding box center [88, 261] width 7 height 13
radio average\) "true"
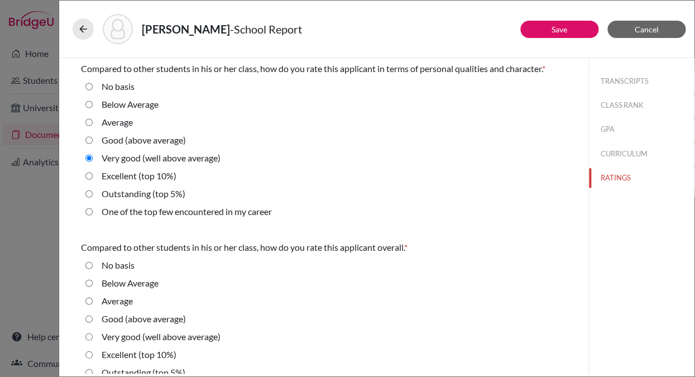
scroll to position [390, 0]
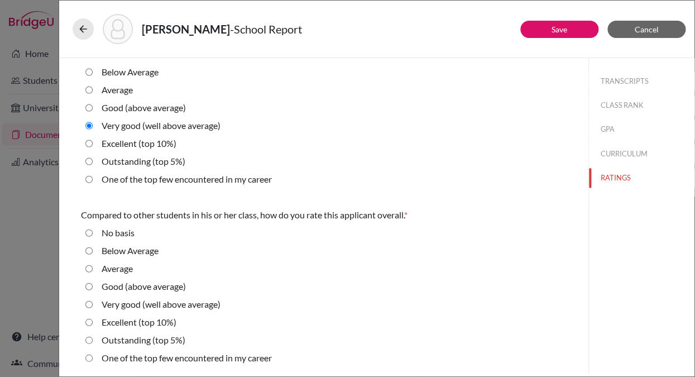
click at [89, 303] on average\) "Very good (well above average)" at bounding box center [88, 303] width 7 height 13
radio average\) "true"
click at [89, 323] on 10\%\) "Excellent (top 10%)" at bounding box center [88, 321] width 7 height 13
radio 10\%\) "true"
click at [556, 30] on link "Save" at bounding box center [559, 29] width 16 height 9
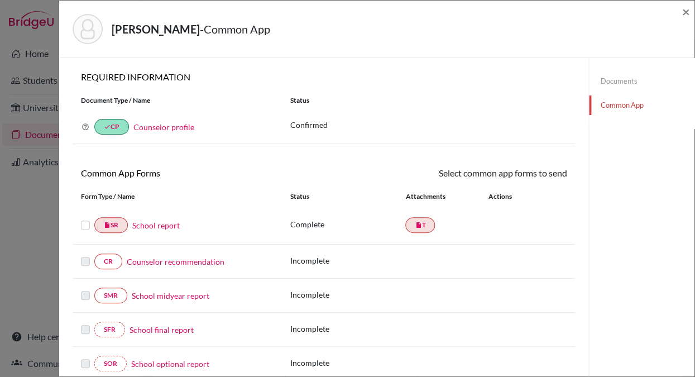
click at [85, 218] on label at bounding box center [85, 218] width 9 height 0
click at [0, 0] on input "checkbox" at bounding box center [0, 0] width 0 height 0
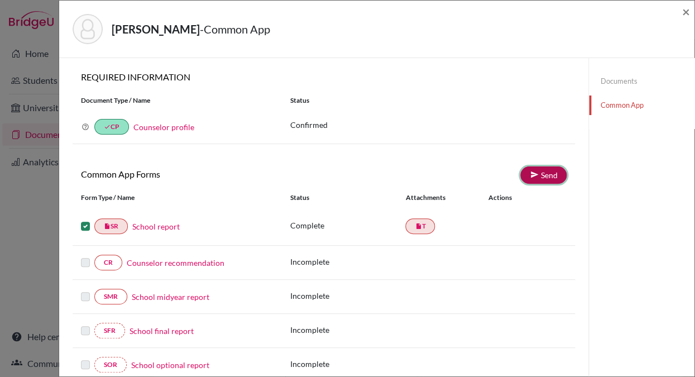
click at [544, 176] on link "Send" at bounding box center [543, 174] width 46 height 17
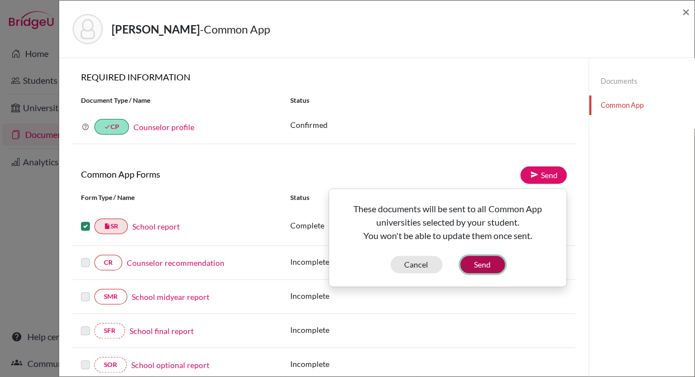
click at [484, 266] on button "Send" at bounding box center [482, 264] width 45 height 17
